Goal: Check status: Check status

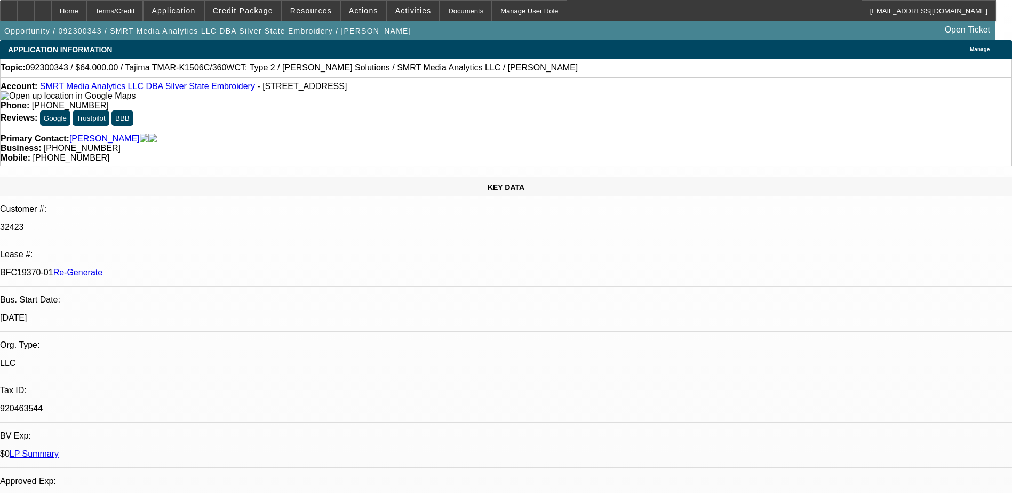
select select "0"
select select "2"
select select "0"
select select "2"
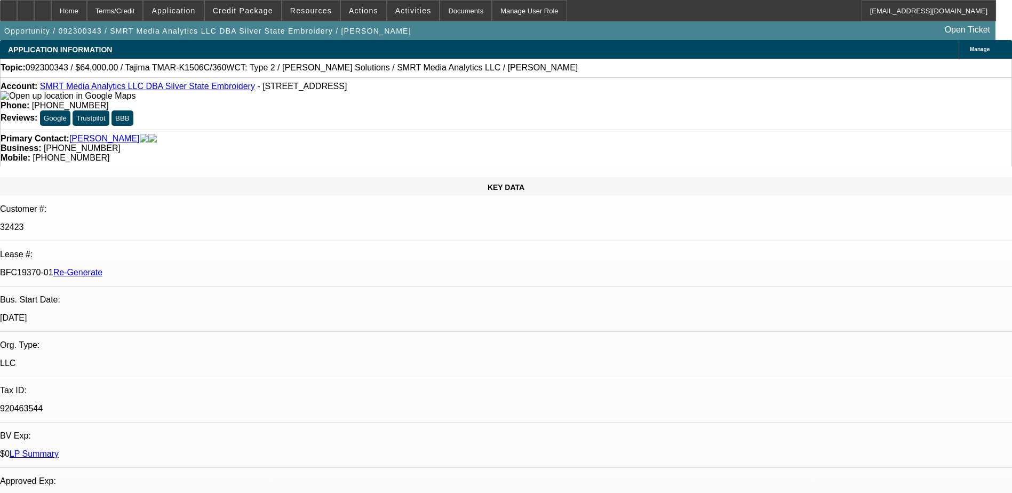
select select "0"
select select "2"
select select "0"
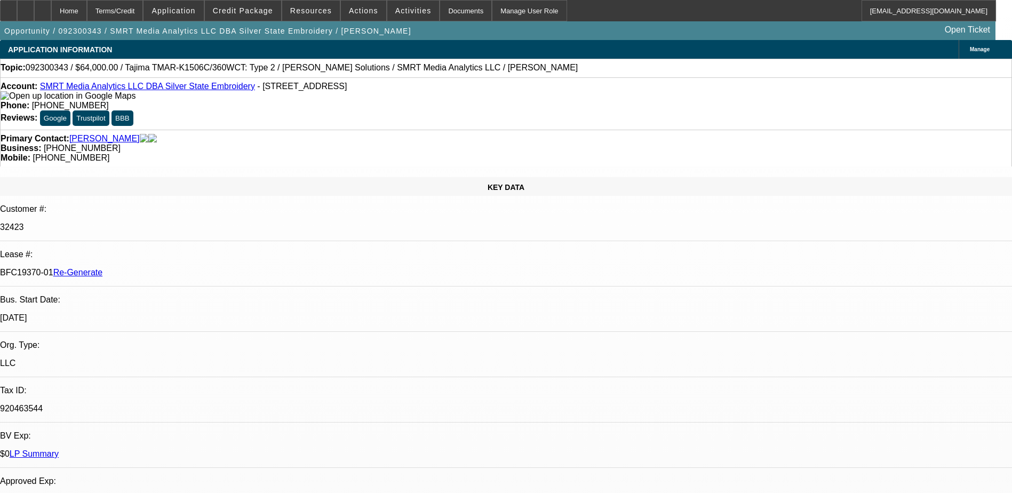
select select "2"
select select "0"
select select "1"
select select "2"
select select "6"
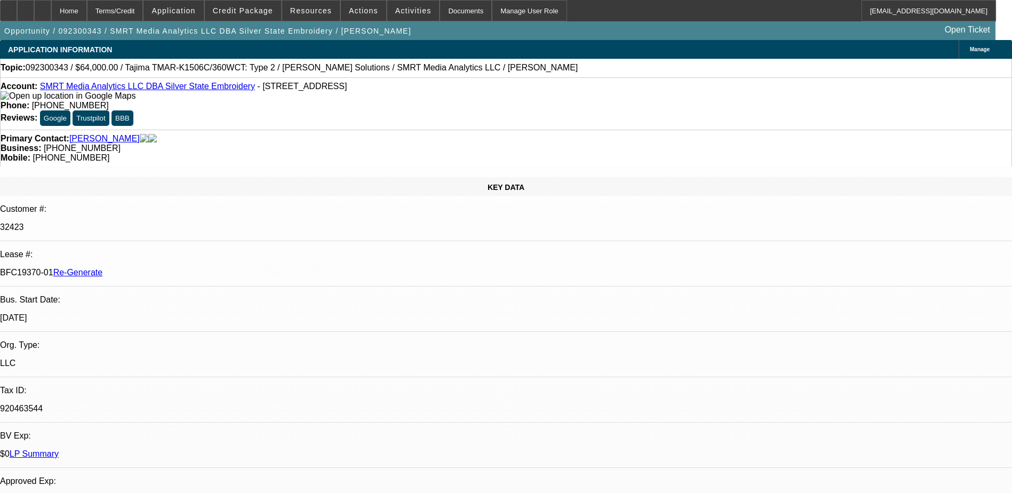
select select "1"
select select "2"
select select "6"
select select "1"
select select "2"
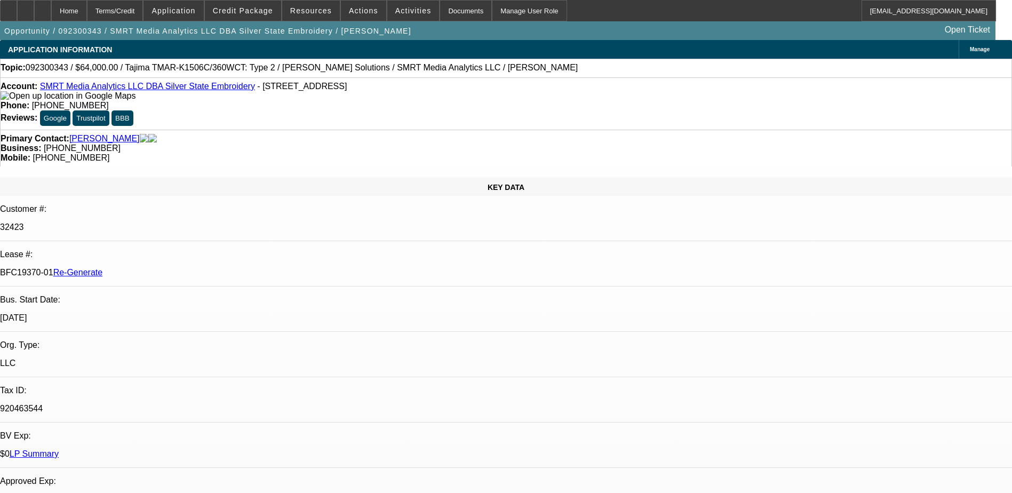
select select "6"
select select "1"
select select "2"
select select "6"
click at [43, 7] on icon at bounding box center [43, 7] width 0 height 0
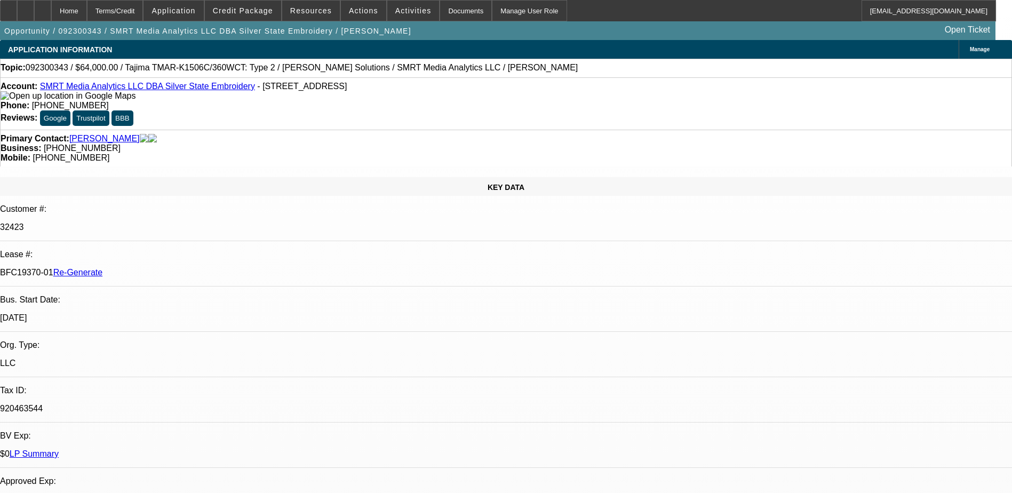
select select "0"
select select "2"
select select "0"
select select "2"
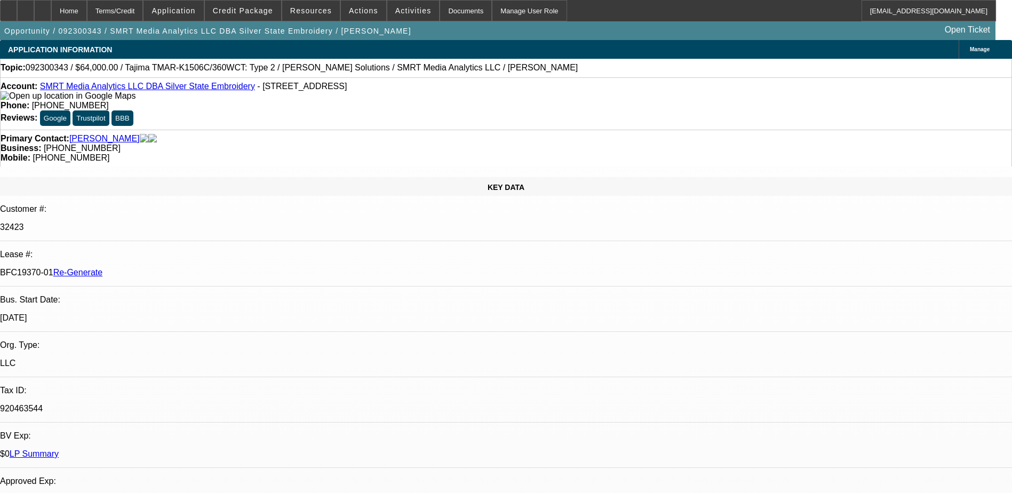
select select "0"
select select "2"
select select "0"
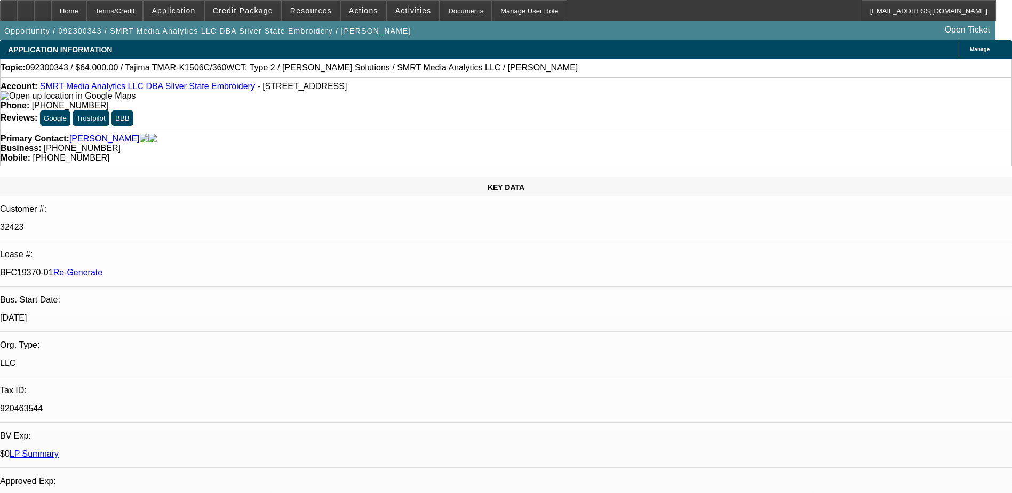
select select "2"
select select "0"
select select "1"
select select "2"
select select "6"
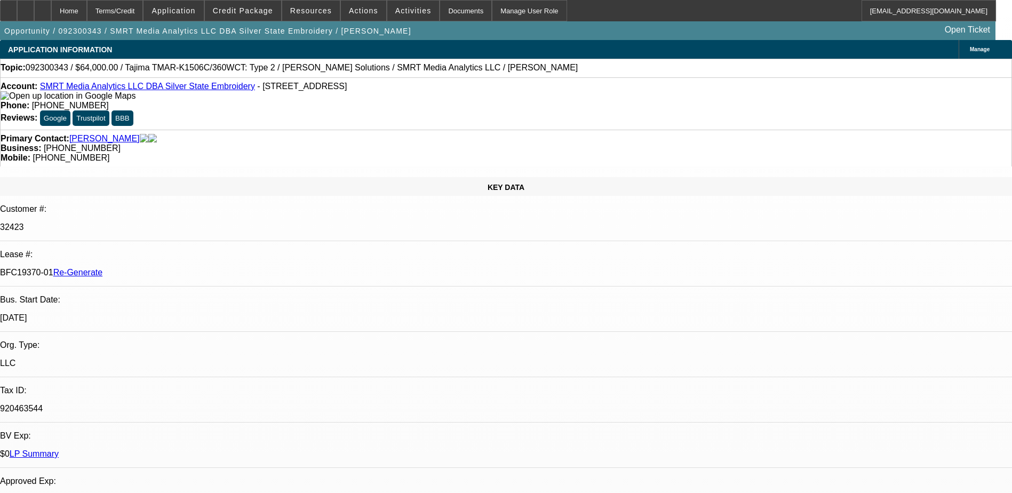
select select "1"
select select "2"
select select "6"
select select "1"
select select "2"
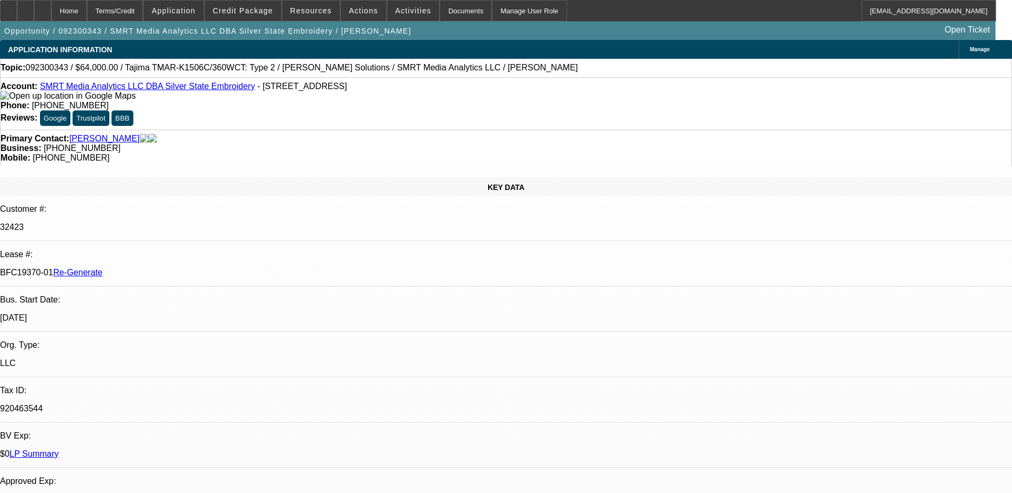
select select "6"
select select "1"
select select "2"
select select "6"
drag, startPoint x: 38, startPoint y: 68, endPoint x: 51, endPoint y: 70, distance: 13.0
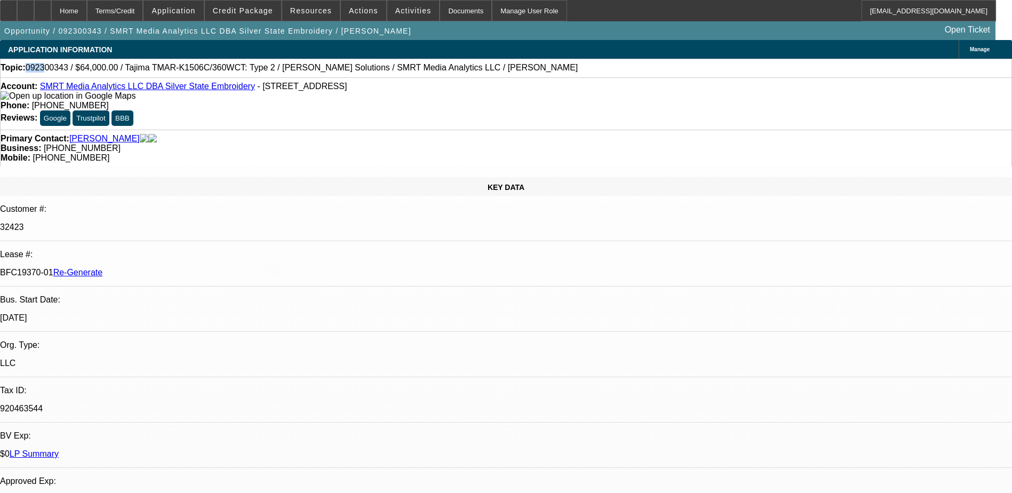
click at [51, 70] on span "092300343 / $64,000.00 / Tajima TMAR-K1506C/360WCT: Type 2 / [PERSON_NAME] Solu…" at bounding box center [302, 68] width 552 height 10
click at [50, 73] on span "092300343 / $64,000.00 / Tajima TMAR-K1506C/360WCT: Type 2 / [PERSON_NAME] Solu…" at bounding box center [302, 68] width 552 height 10
select select "0"
select select "2"
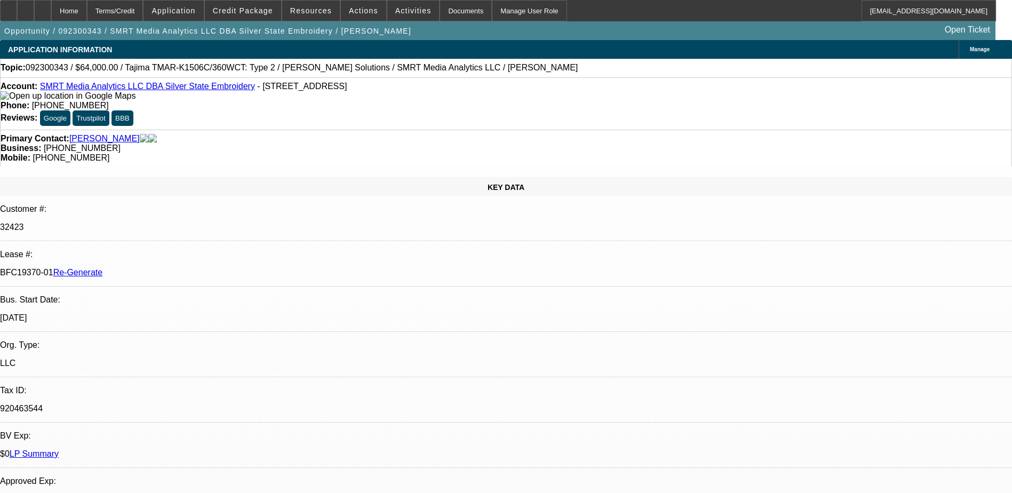
select select "0"
select select "2"
select select "0"
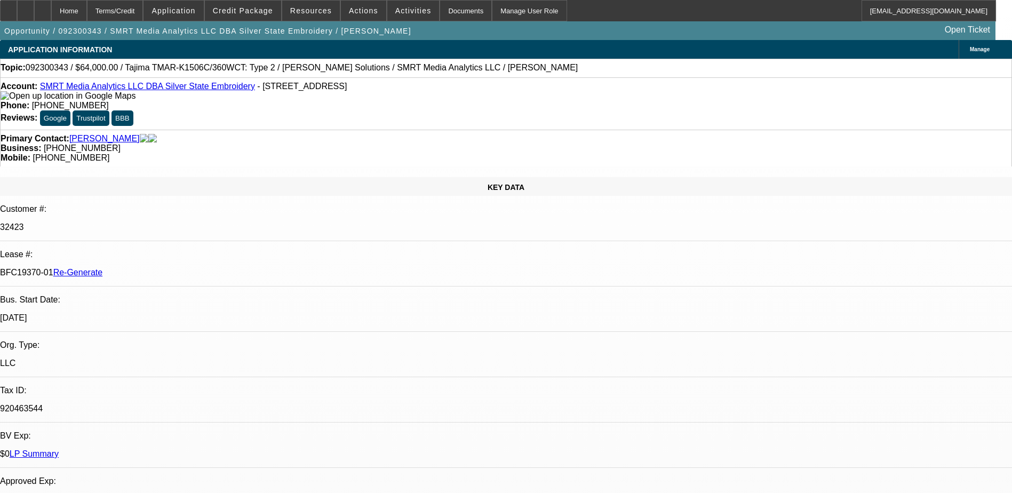
select select "2"
select select "0"
select select "2"
select select "0"
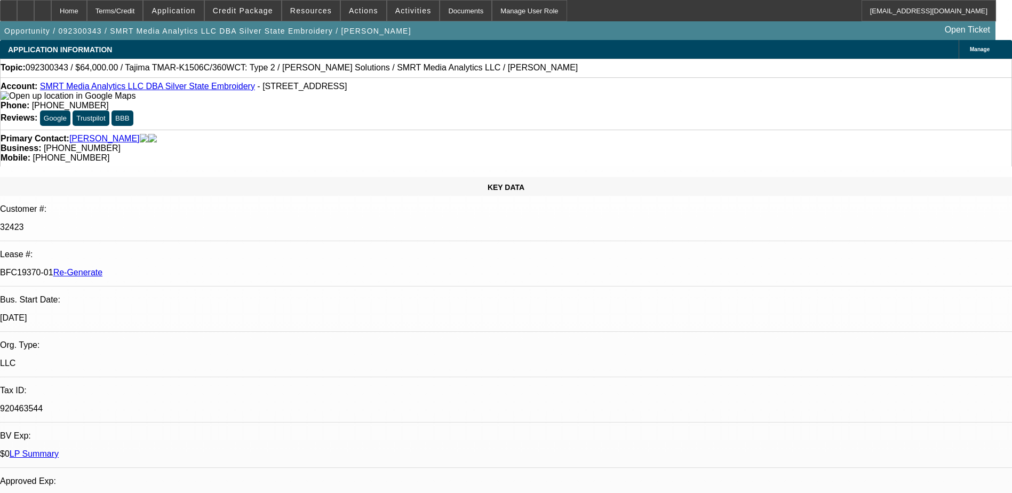
select select "1"
select select "2"
select select "6"
select select "1"
select select "2"
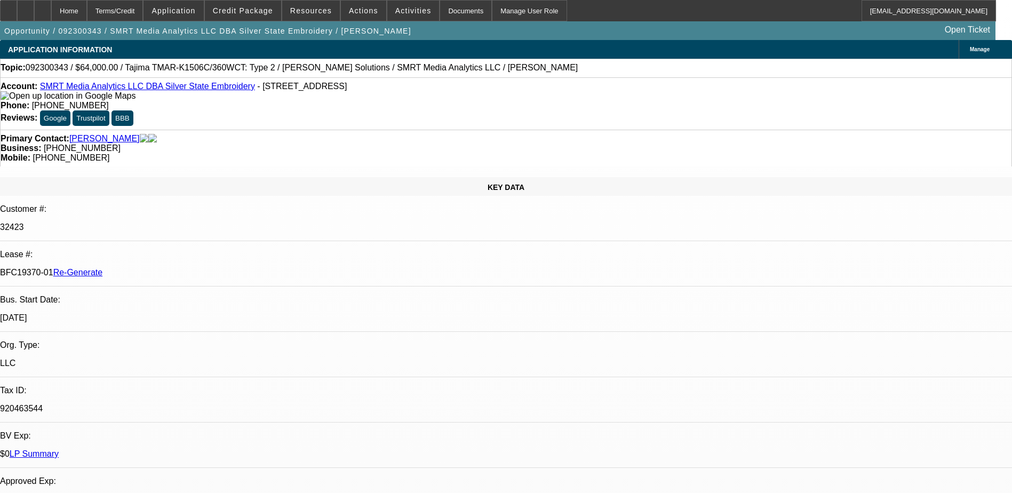
select select "6"
select select "1"
select select "2"
select select "6"
select select "1"
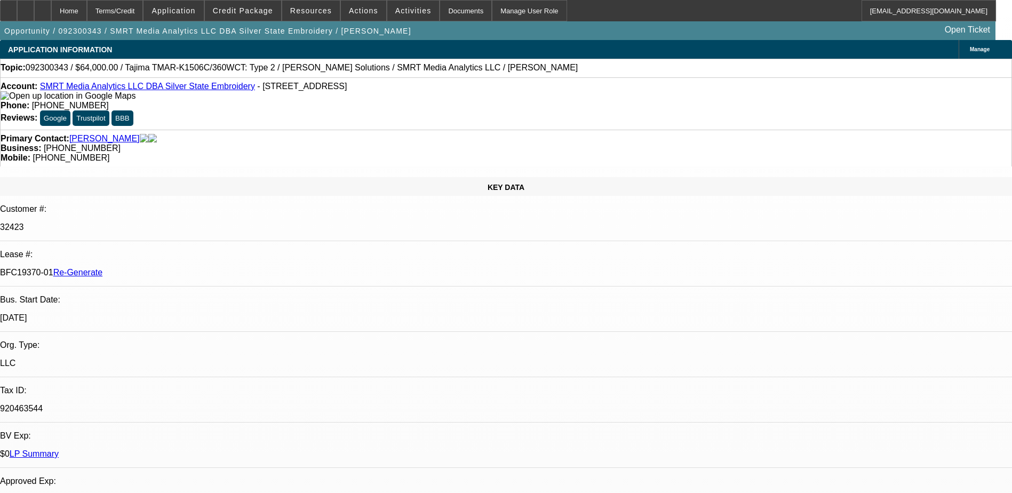
select select "2"
select select "6"
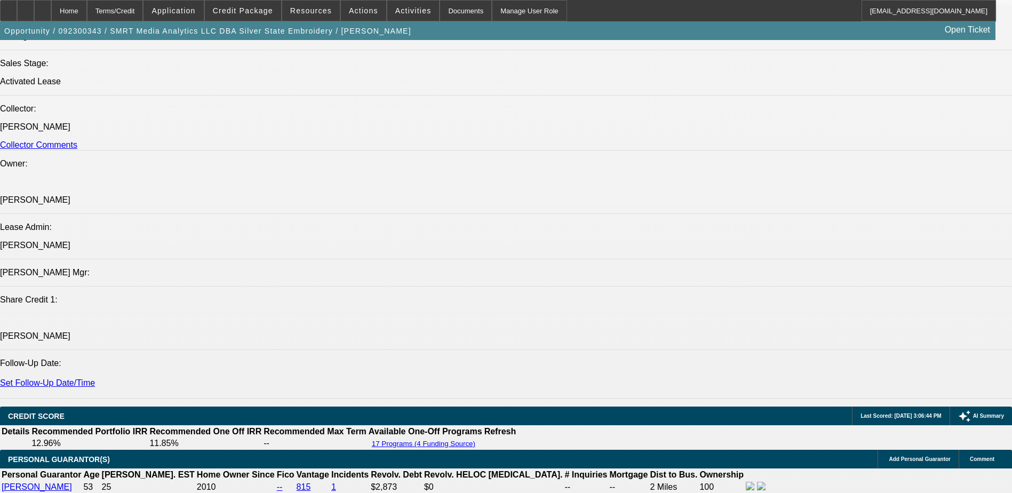
scroll to position [1494, 0]
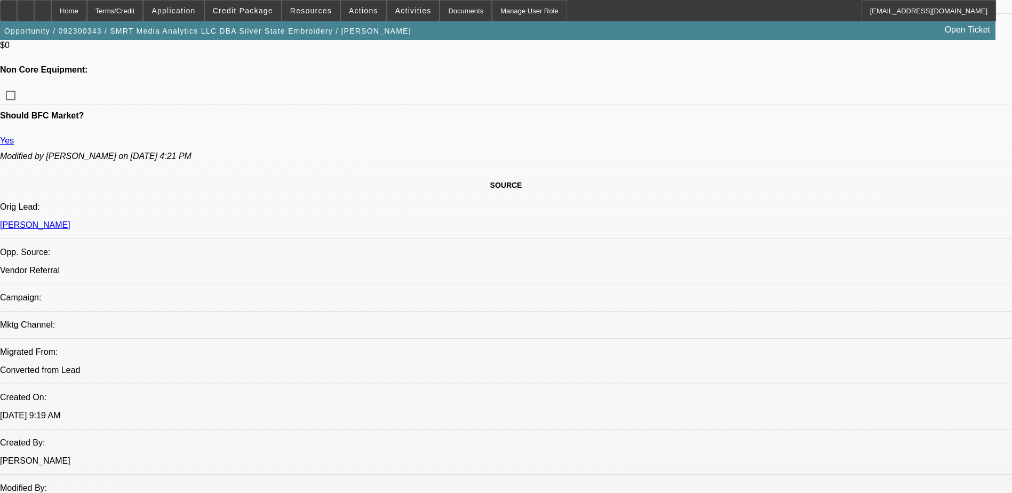
scroll to position [533, 0]
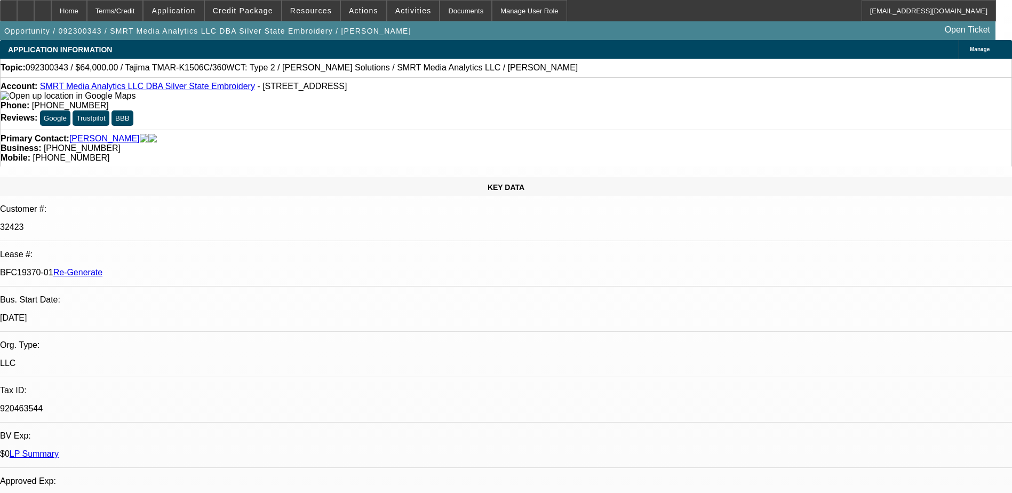
scroll to position [0, 0]
drag, startPoint x: 128, startPoint y: 189, endPoint x: 167, endPoint y: 189, distance: 38.9
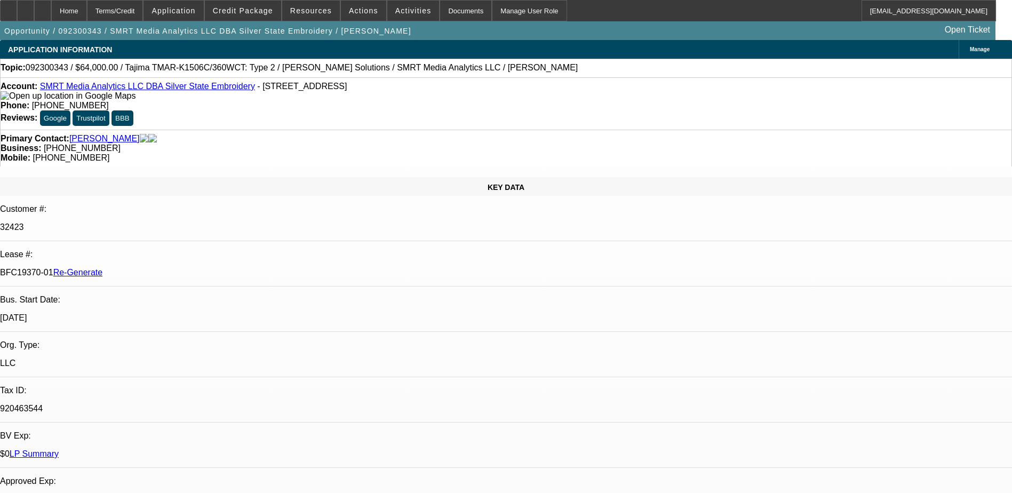
click at [167, 268] on p "BFC19370-01 Re-Generate" at bounding box center [506, 273] width 1012 height 10
